Goal: Information Seeking & Learning: Learn about a topic

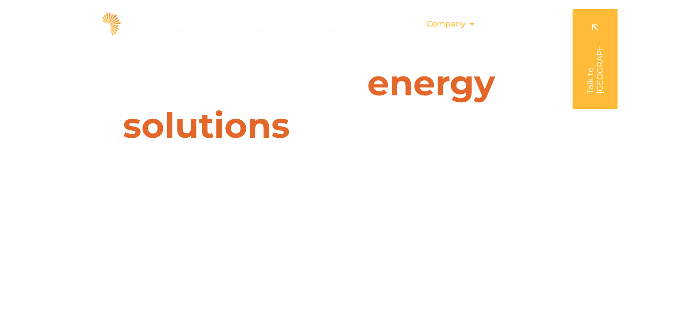
click at [471, 26] on icon "Menu" at bounding box center [472, 24] width 8 height 8
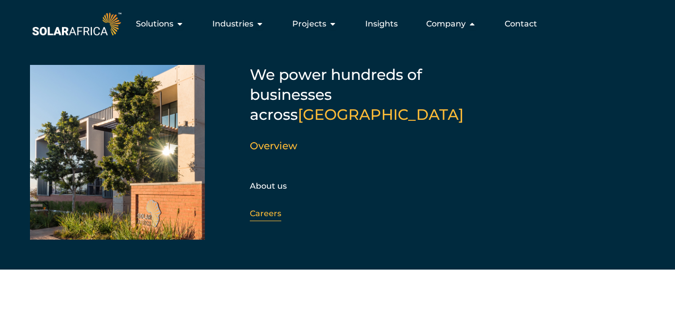
click at [261, 209] on link "Careers" at bounding box center [265, 213] width 31 height 9
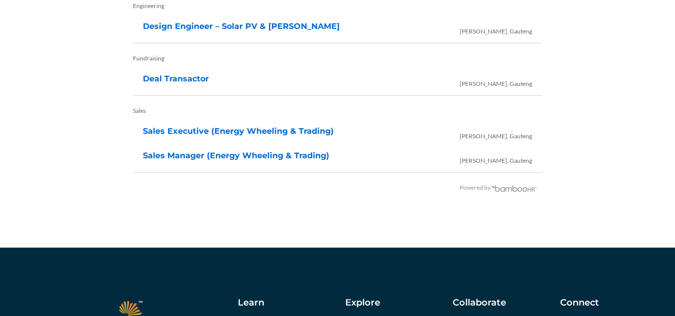
scroll to position [2175, 0]
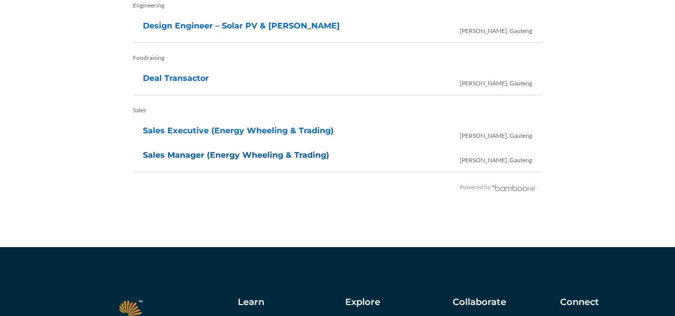
click at [197, 158] on link "Sales Manager (Energy Wheeling & Trading)" at bounding box center [236, 154] width 186 height 9
